Goal: Navigation & Orientation: Go to known website

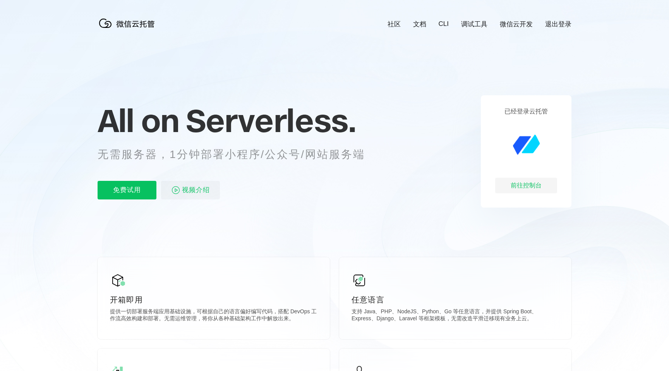
scroll to position [0, 1377]
click at [529, 188] on div "前往控制台" at bounding box center [526, 185] width 62 height 15
click at [521, 182] on div "前往控制台" at bounding box center [526, 185] width 62 height 15
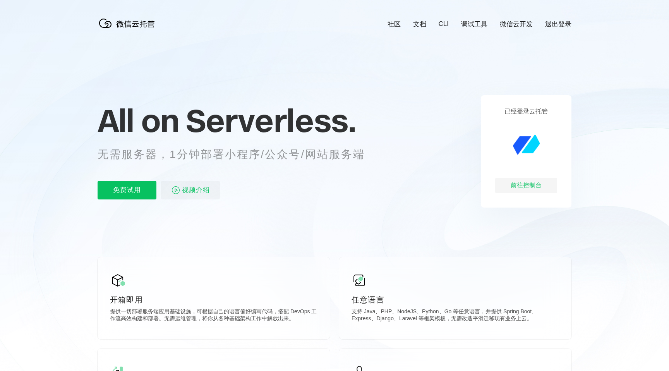
click at [521, 182] on div "前往控制台" at bounding box center [526, 185] width 62 height 15
